Goal: Task Accomplishment & Management: Use online tool/utility

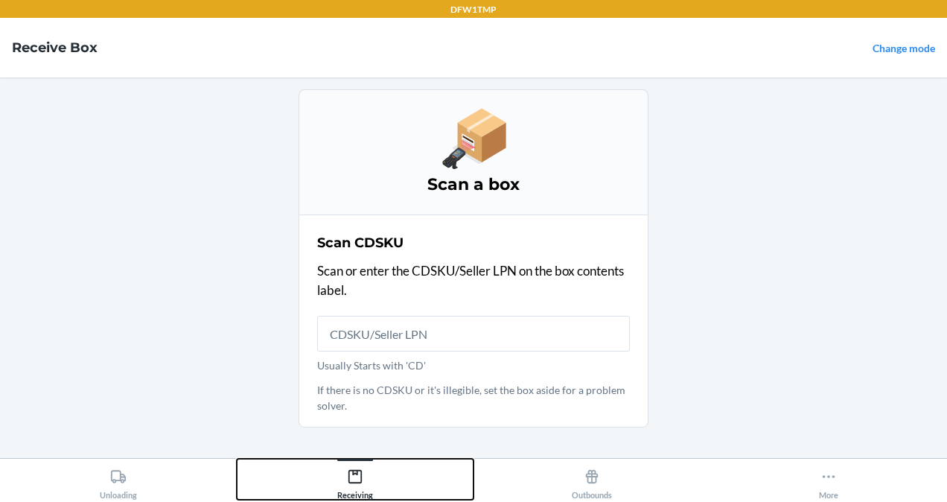
click at [343, 490] on div "Receiving" at bounding box center [355, 480] width 36 height 37
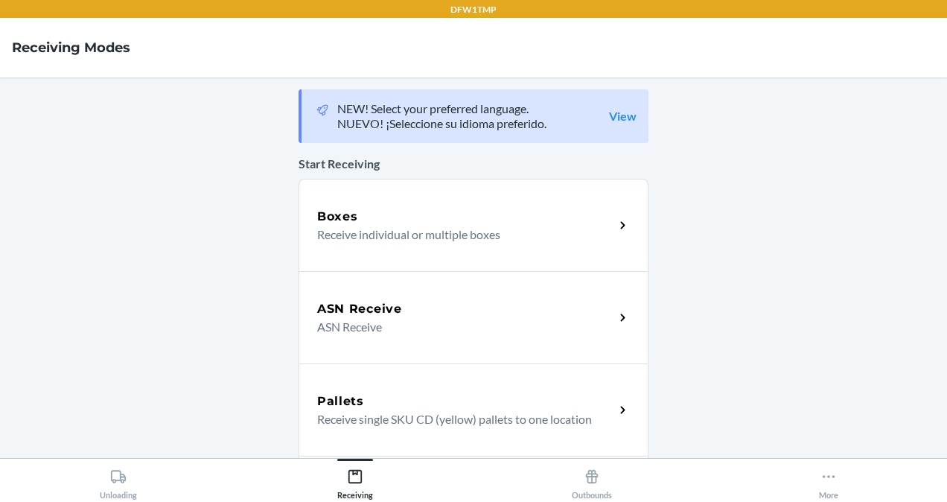
click at [381, 332] on p "ASN Receive" at bounding box center [459, 327] width 285 height 18
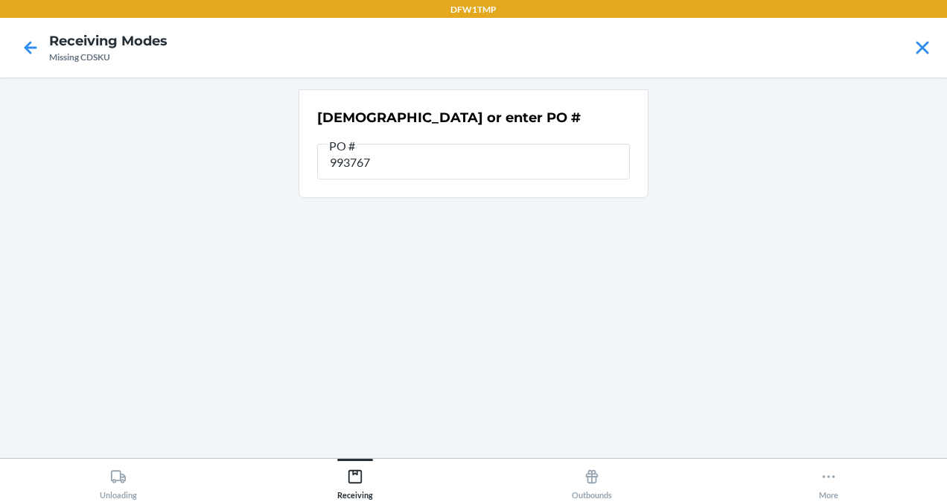
type input "9937676"
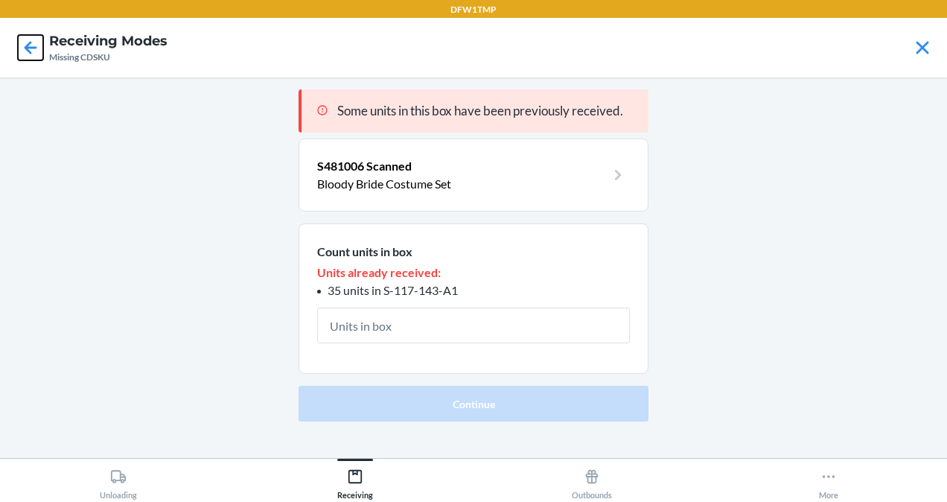
click at [35, 52] on icon at bounding box center [30, 47] width 25 height 25
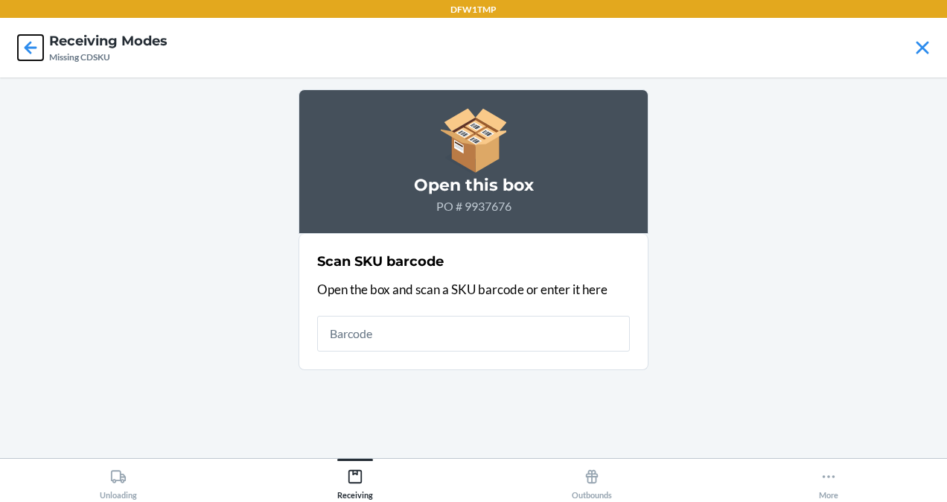
click at [35, 52] on icon at bounding box center [30, 47] width 25 height 25
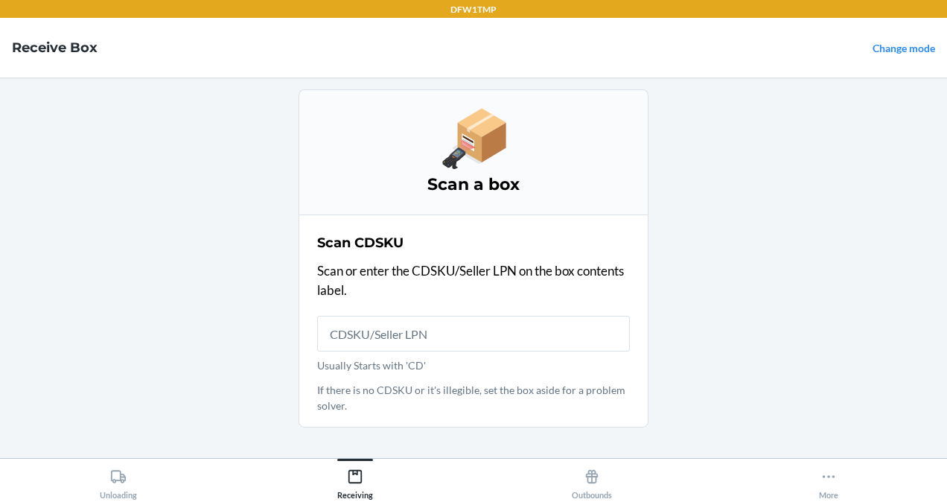
click at [360, 330] on input "Usually Starts with 'CD'" at bounding box center [473, 334] width 313 height 36
